Goal: Information Seeking & Learning: Learn about a topic

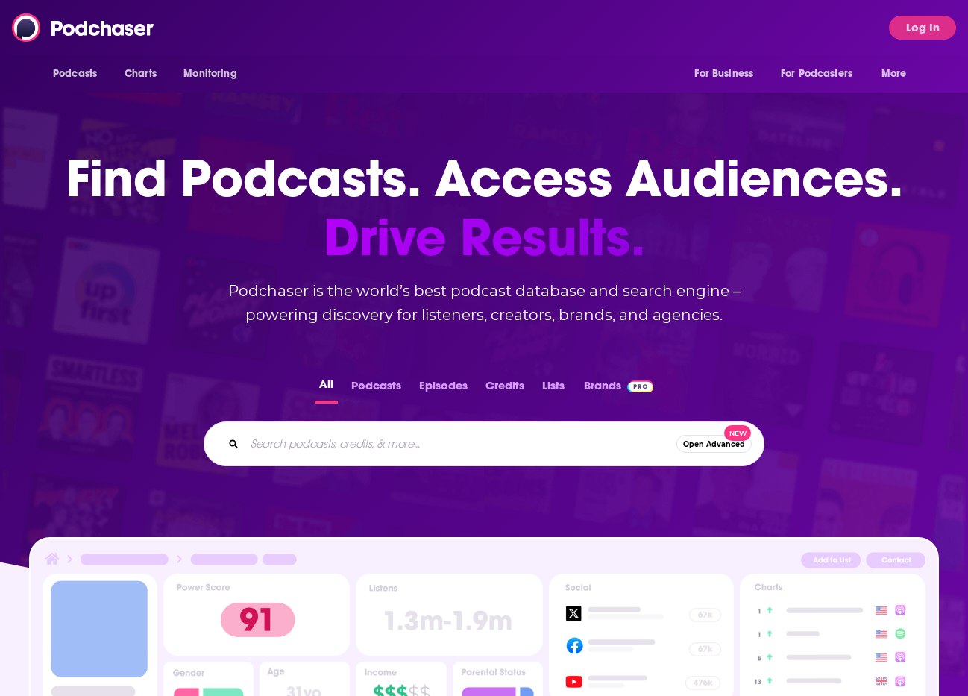
click at [510, 453] on input "Search podcasts, credits, & more..." at bounding box center [461, 444] width 432 height 24
type input "n"
type input "backcountry marketing"
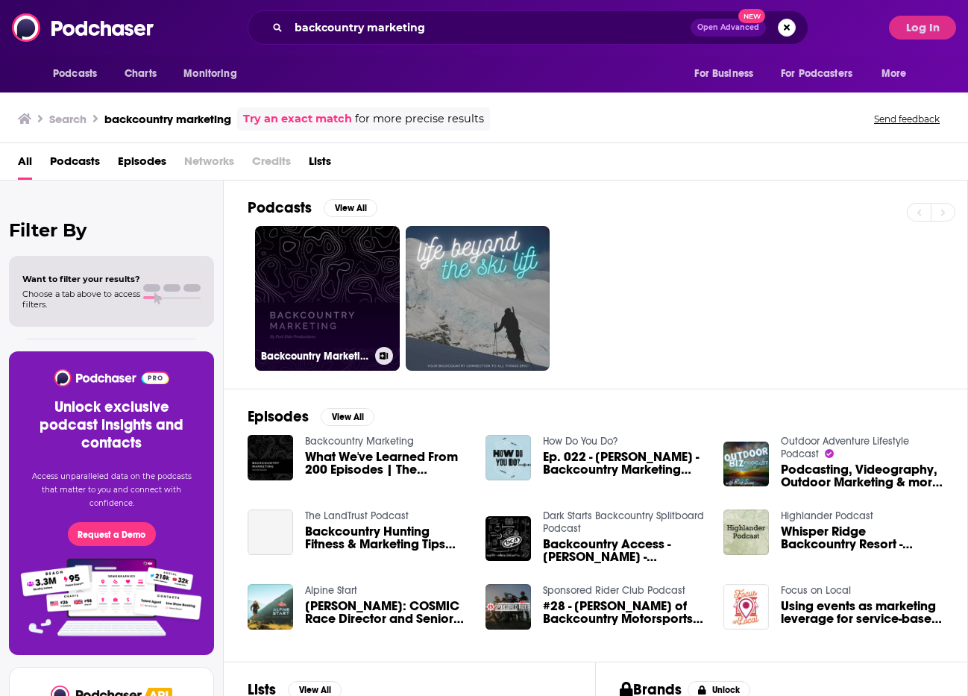
click at [365, 278] on link "Backcountry Marketing" at bounding box center [327, 298] width 145 height 145
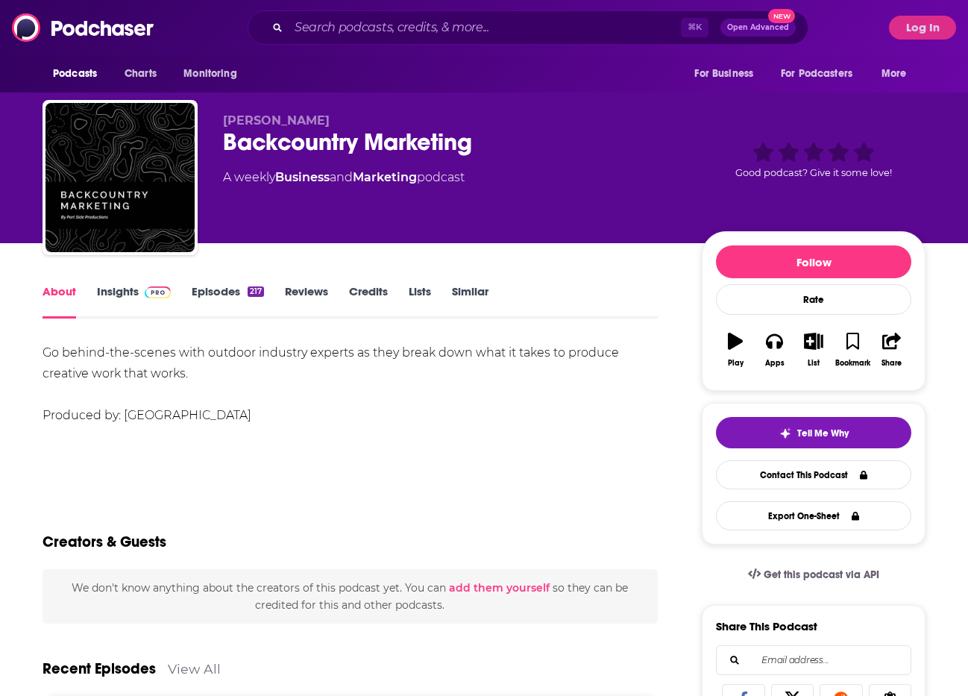
click at [124, 293] on link "Insights" at bounding box center [134, 301] width 74 height 34
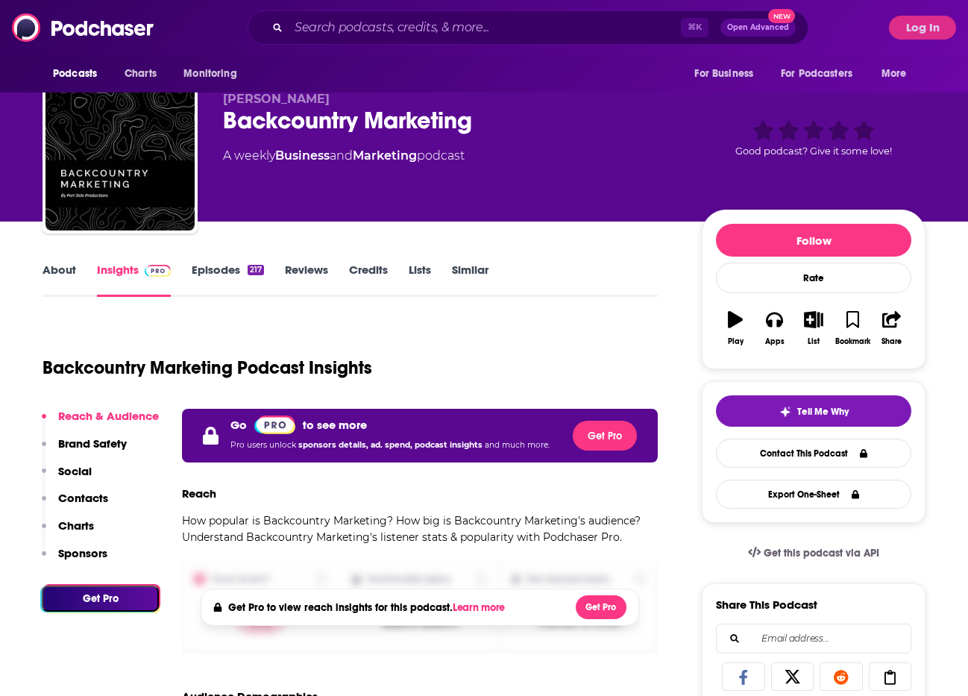
scroll to position [22, 0]
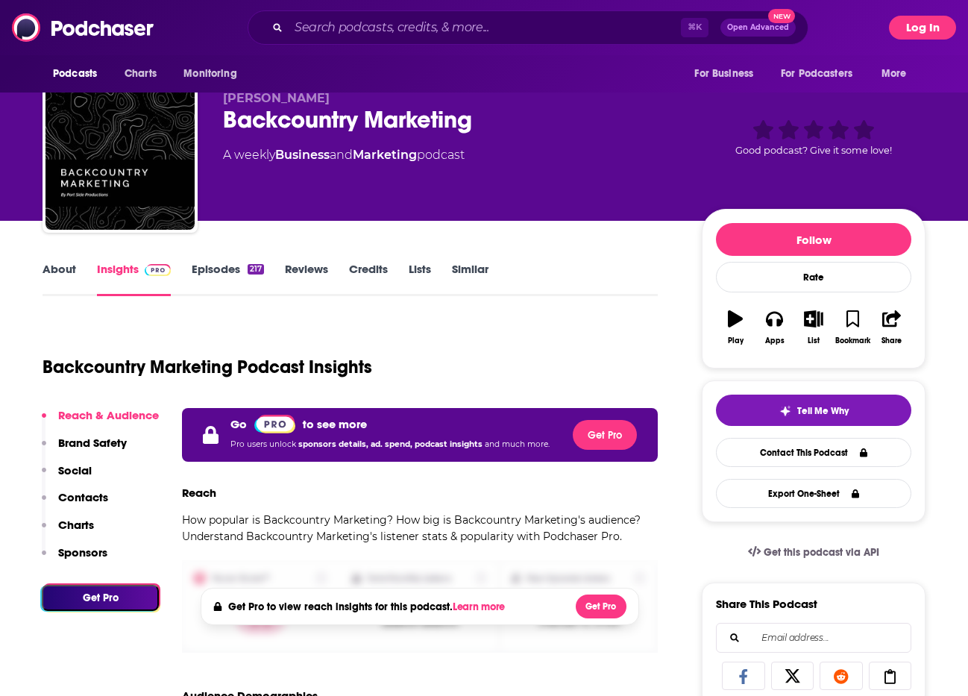
click at [913, 25] on button "Log In" at bounding box center [922, 28] width 67 height 24
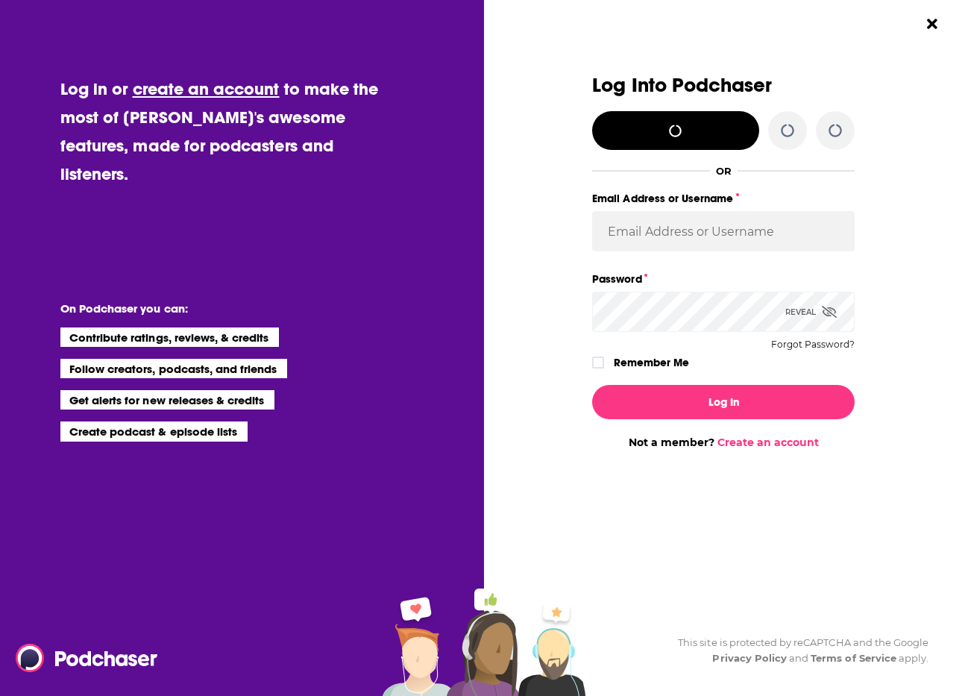
scroll to position [0, 0]
type input "backbonemedia"
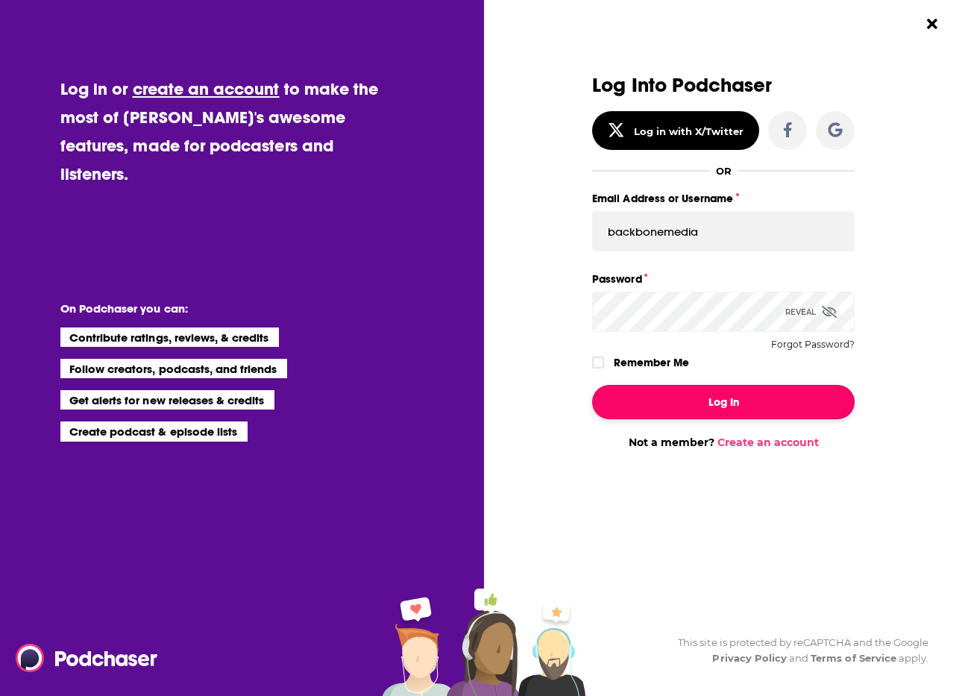
click at [711, 410] on button "Log In" at bounding box center [723, 402] width 263 height 34
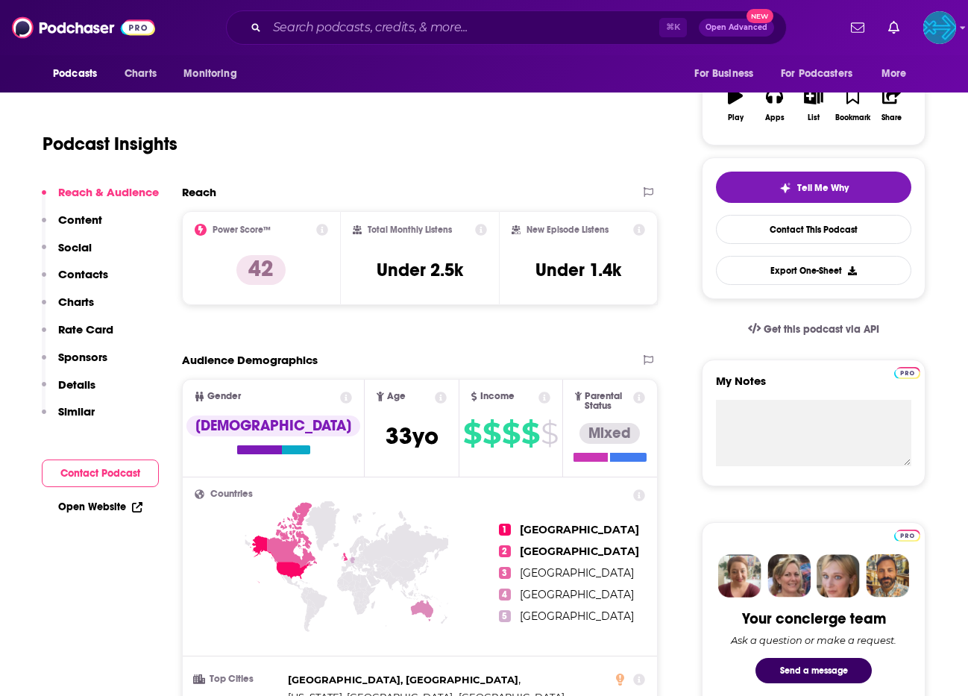
scroll to position [174, 0]
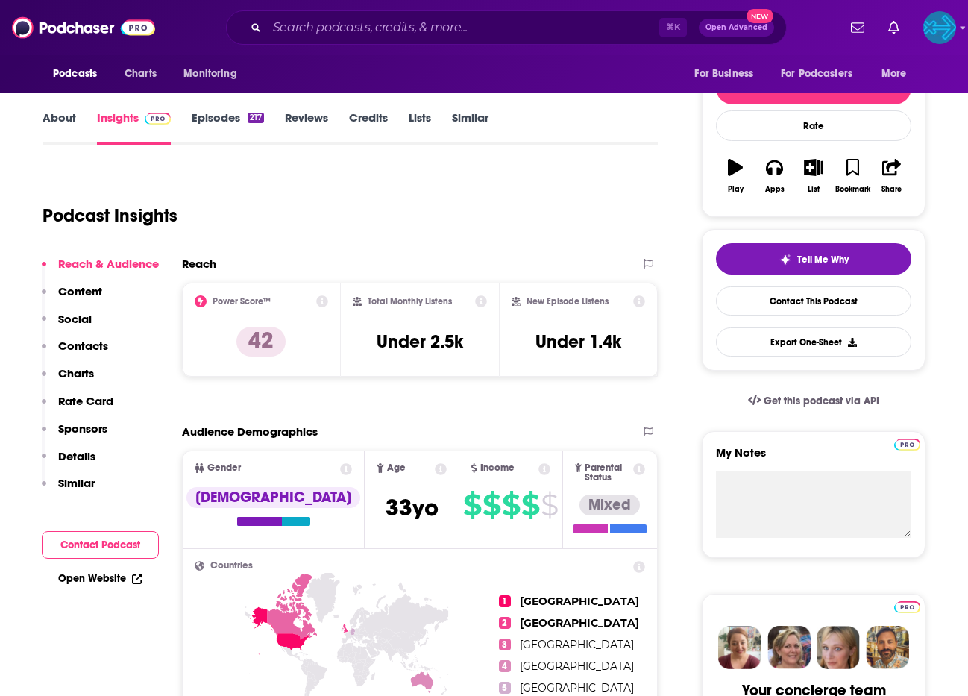
click at [480, 301] on icon at bounding box center [481, 301] width 12 height 12
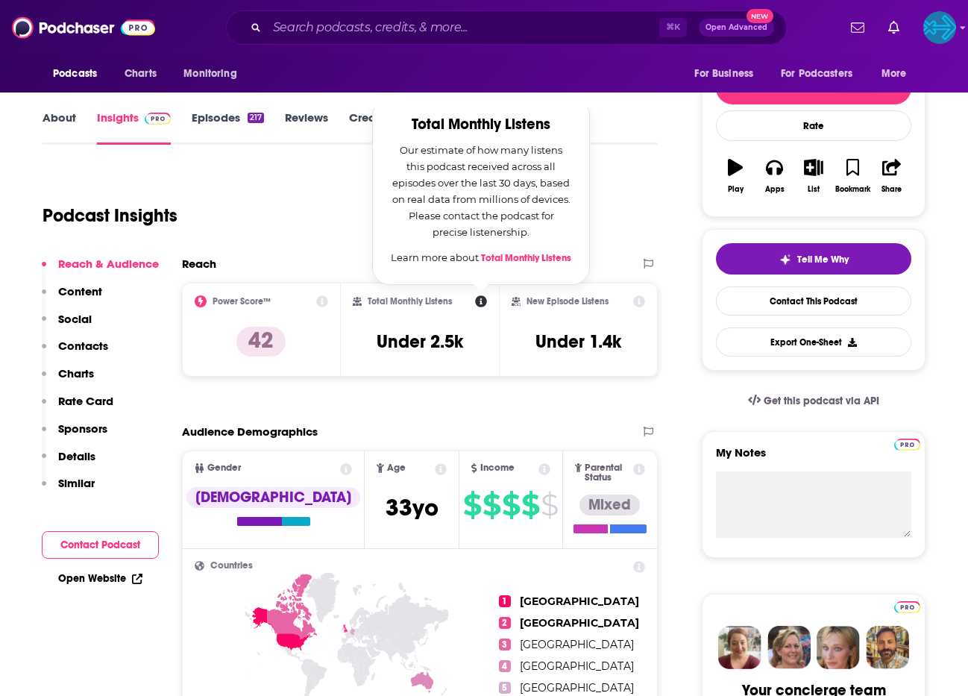
click at [480, 301] on icon at bounding box center [481, 301] width 12 height 12
click at [638, 300] on icon at bounding box center [639, 301] width 12 height 12
